Goal: Navigation & Orientation: Find specific page/section

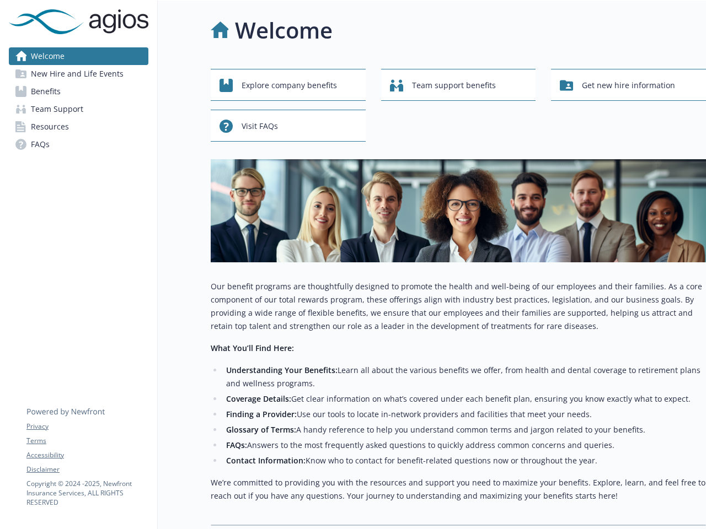
click at [353, 265] on div "Explore company benefits Team support benefits Get new hire information Visit F…" at bounding box center [458, 297] width 495 height 457
click at [87, 455] on link "Accessibility" at bounding box center [86, 455] width 121 height 10
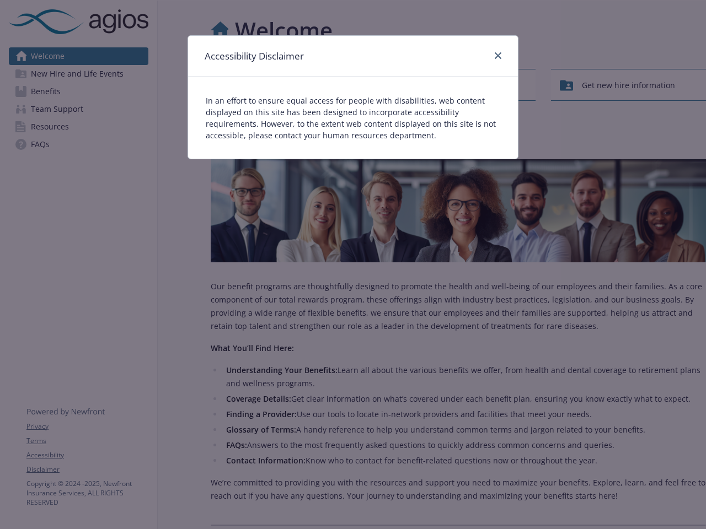
click at [87, 470] on div "Accessibility Disclaimer In an effort to ensure equal access for people with di…" at bounding box center [353, 264] width 706 height 529
click at [288, 85] on div "In an effort to ensure equal access for people with disabilities, web content d…" at bounding box center [353, 118] width 330 height 82
click at [458, 85] on div "In an effort to ensure equal access for people with disabilities, web content d…" at bounding box center [353, 118] width 330 height 82
click at [628, 85] on div "Accessibility Disclaimer In an effort to ensure equal access for people with di…" at bounding box center [353, 264] width 706 height 529
click at [288, 126] on p "In an effort to ensure equal access for people with disabilities, web content d…" at bounding box center [353, 118] width 294 height 46
